Goal: Use online tool/utility: Utilize a website feature to perform a specific function

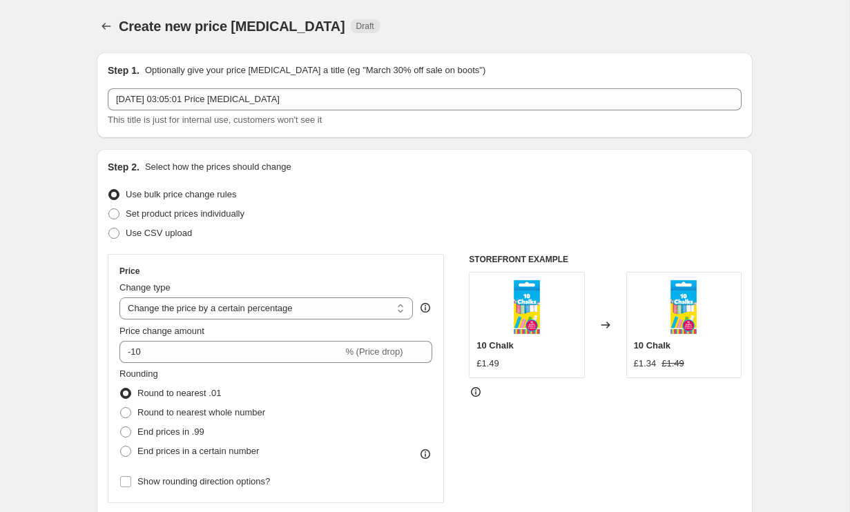
select select "percentage"
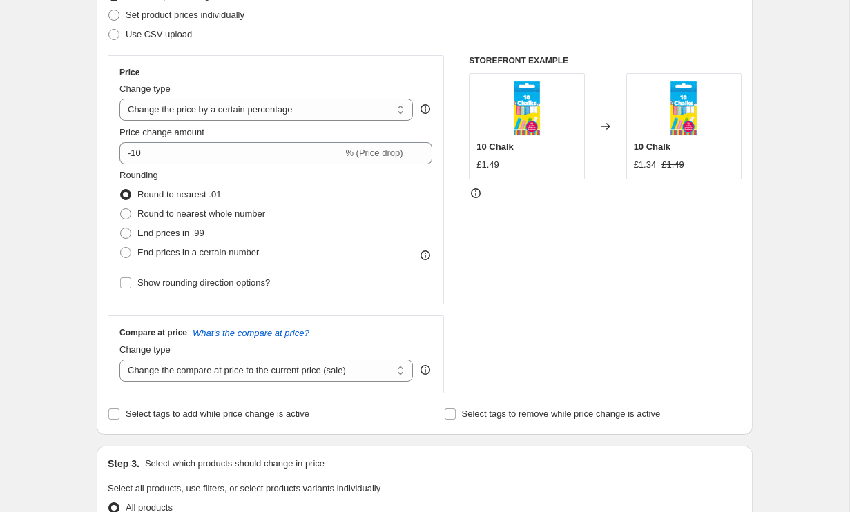
scroll to position [293, 0]
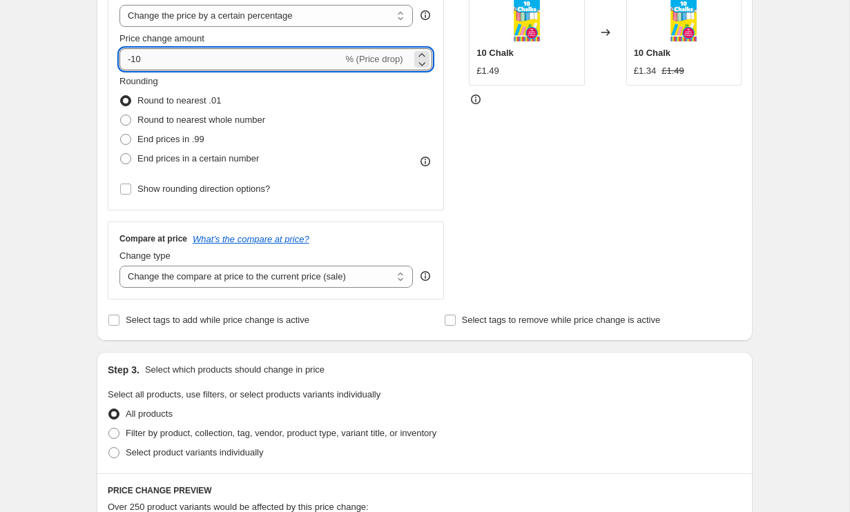
click at [234, 59] on input "-10" at bounding box center [230, 59] width 223 height 22
type input "-1"
type input "-40"
click at [197, 141] on span "End prices in .99" at bounding box center [170, 139] width 67 height 10
click at [121, 135] on input "End prices in .99" at bounding box center [120, 134] width 1 height 1
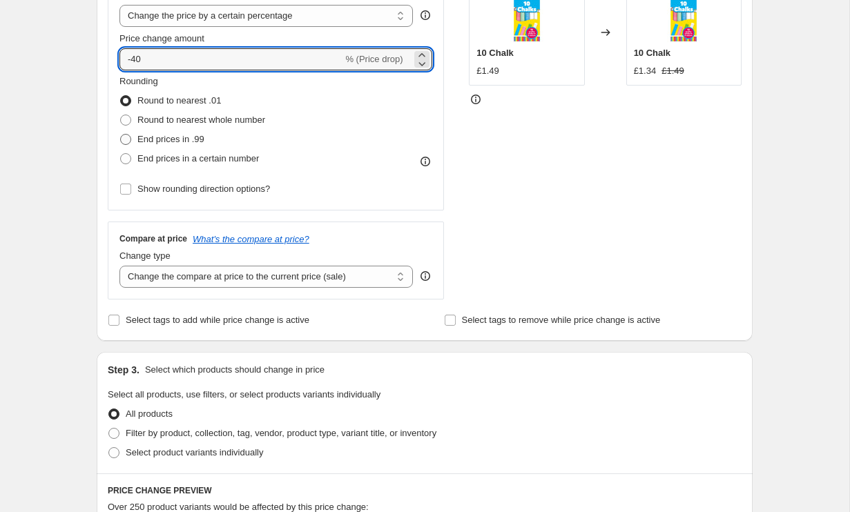
radio input "true"
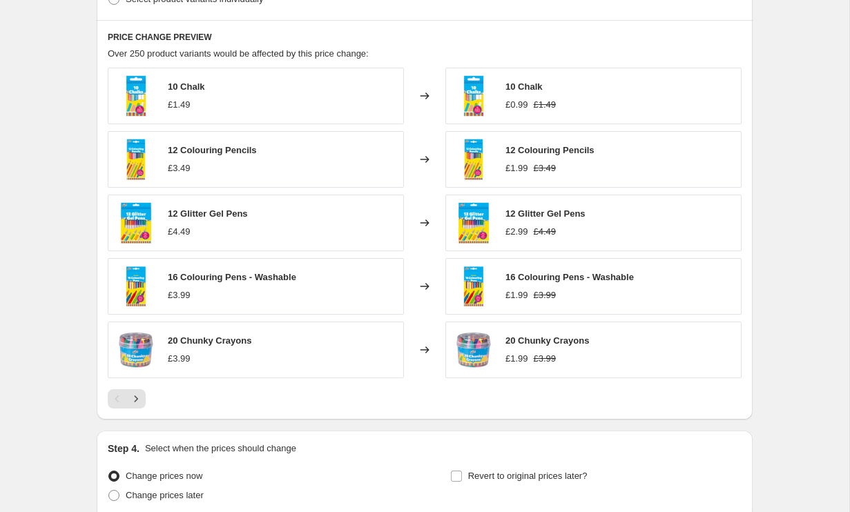
scroll to position [867, 0]
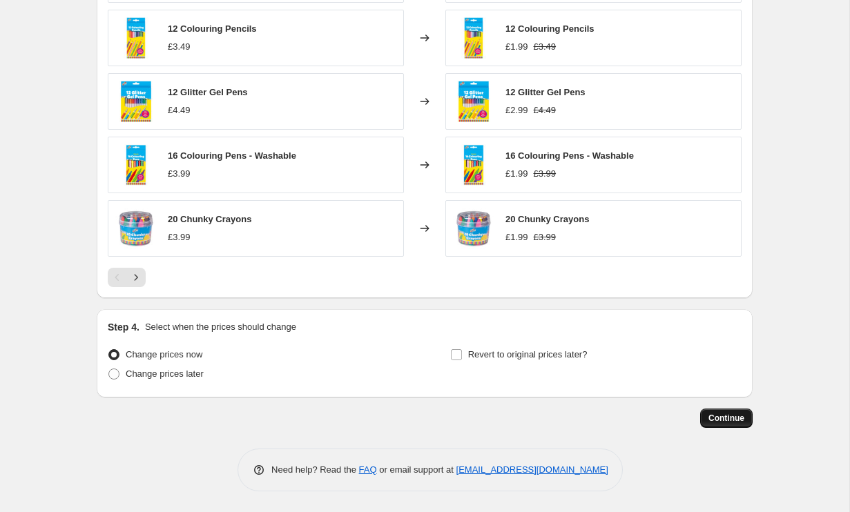
click at [743, 418] on span "Continue" at bounding box center [726, 418] width 36 height 11
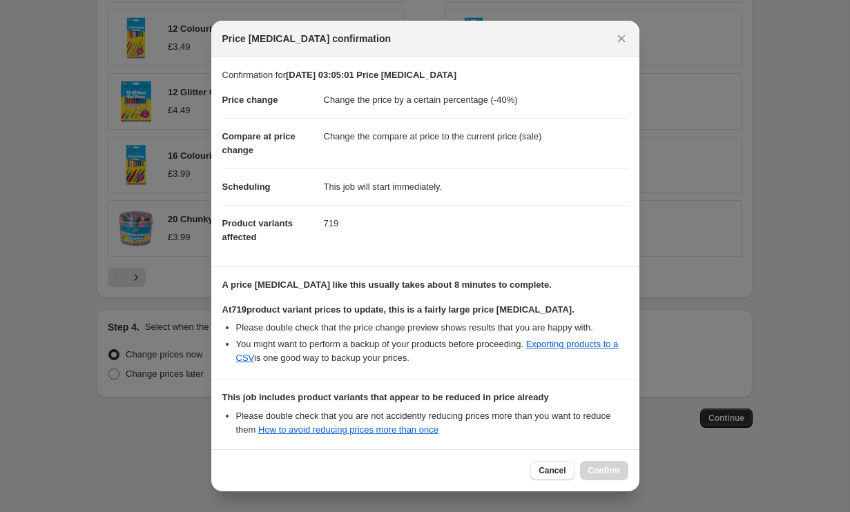
scroll to position [145, 0]
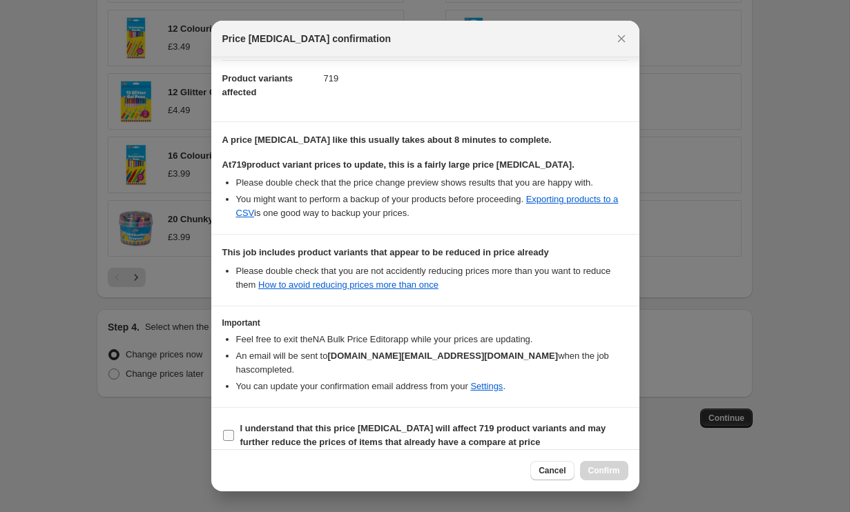
click at [330, 422] on span "I understand that this price [MEDICAL_DATA] will affect 719 product variants an…" at bounding box center [434, 436] width 388 height 28
click at [234, 430] on input "I understand that this price [MEDICAL_DATA] will affect 719 product variants an…" at bounding box center [228, 435] width 11 height 11
checkbox input "true"
click at [607, 479] on button "Confirm" at bounding box center [604, 470] width 48 height 19
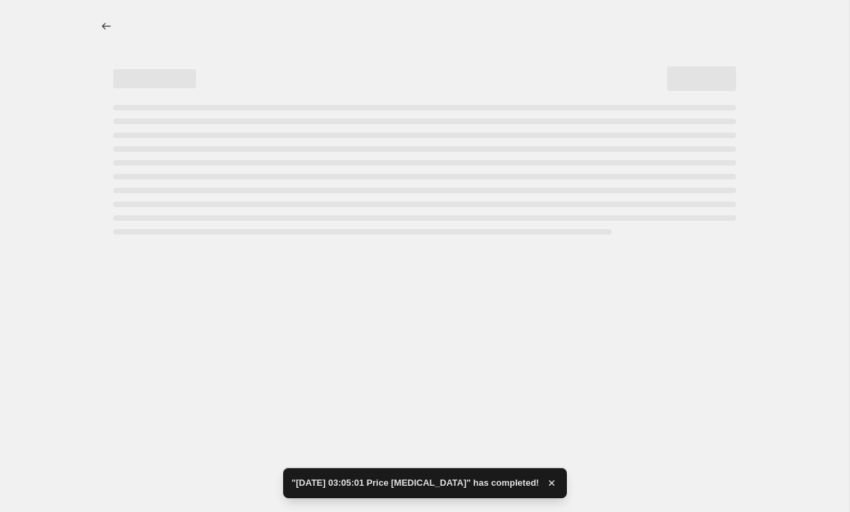
select select "percentage"
